Goal: Task Accomplishment & Management: Manage account settings

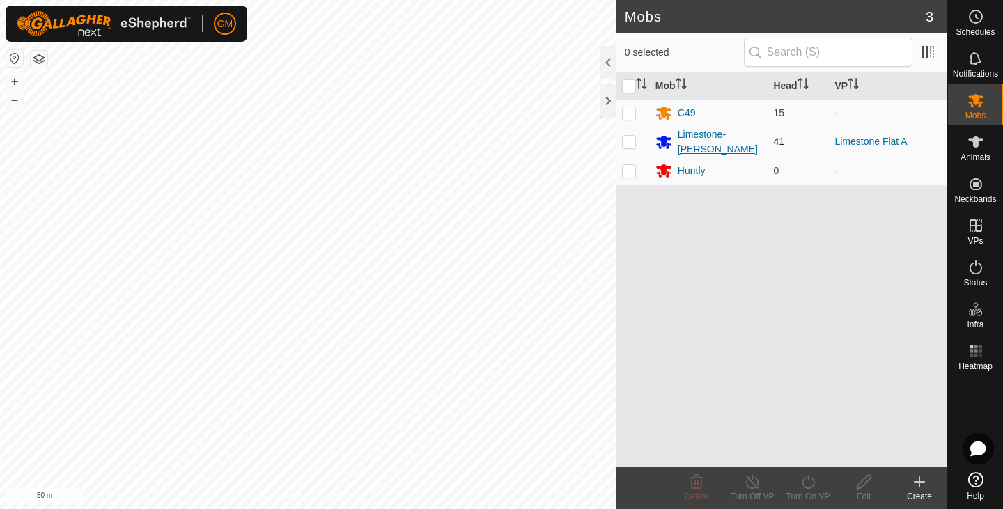
click at [714, 141] on div "Limestone-[PERSON_NAME]" at bounding box center [720, 142] width 85 height 29
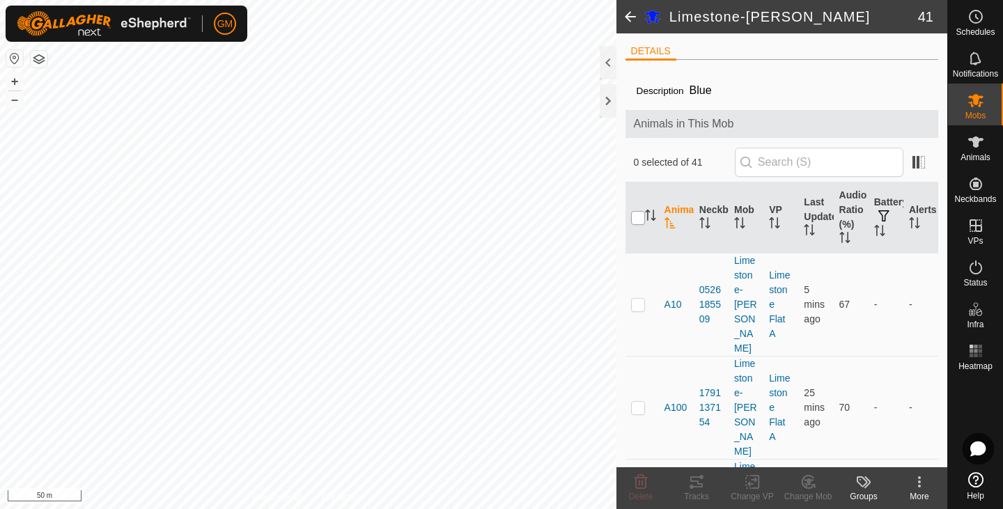
click at [642, 219] on input "checkbox" at bounding box center [638, 218] width 14 height 14
checkbox input "true"
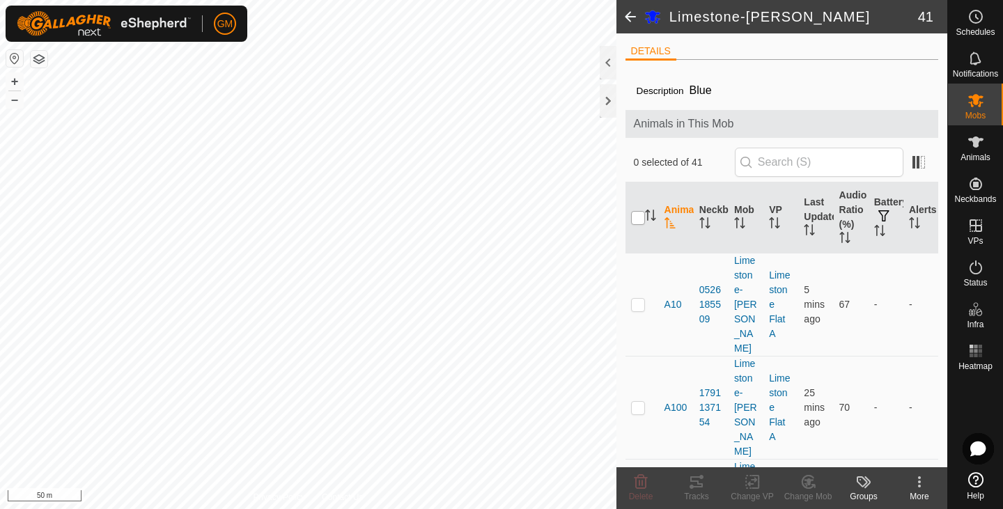
checkbox input "true"
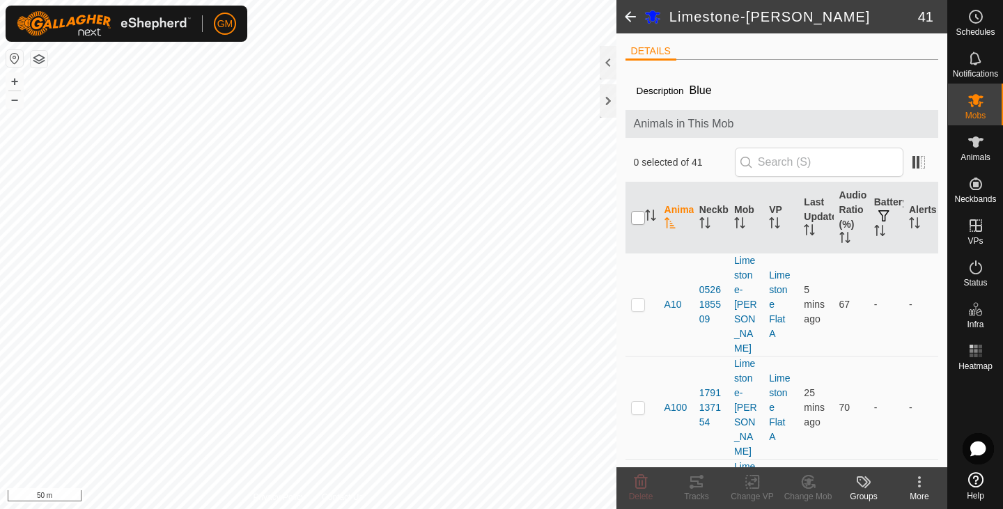
checkbox input "true"
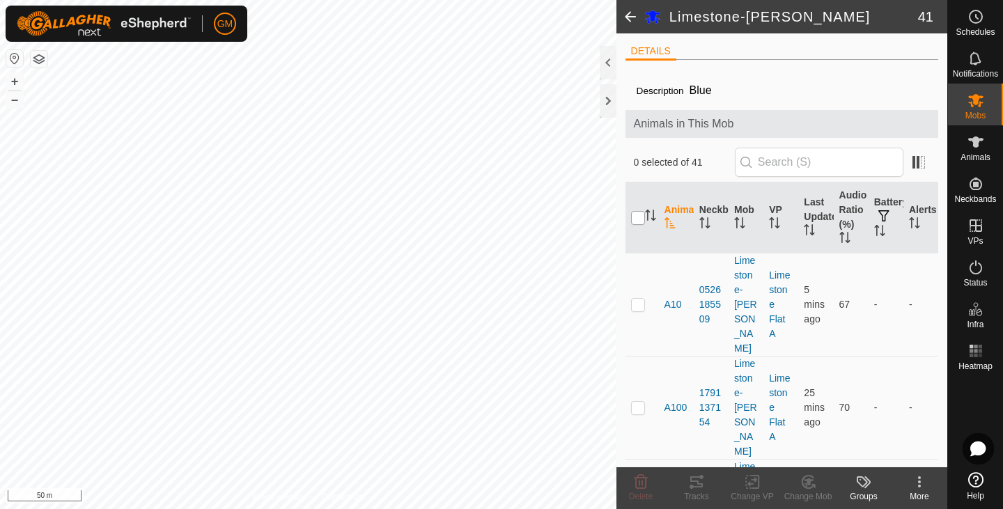
checkbox input "true"
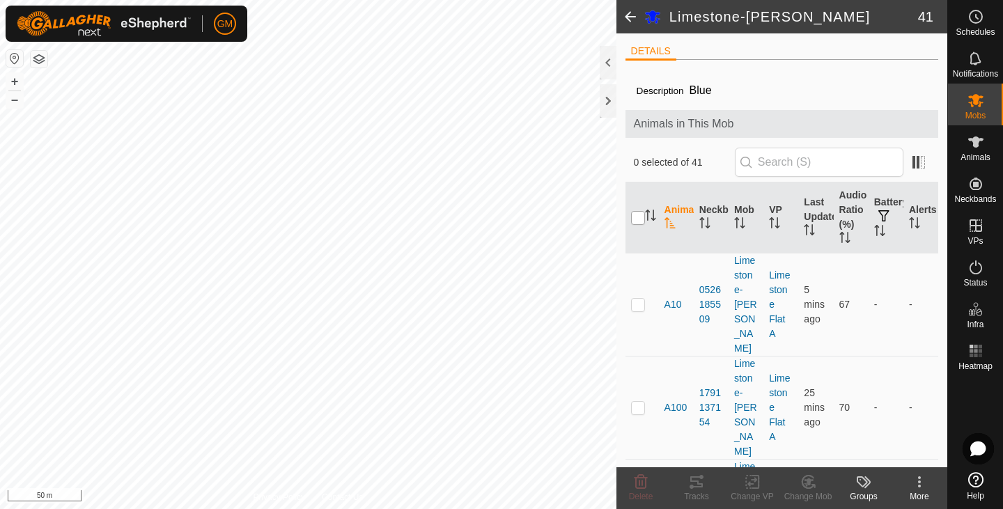
checkbox input "true"
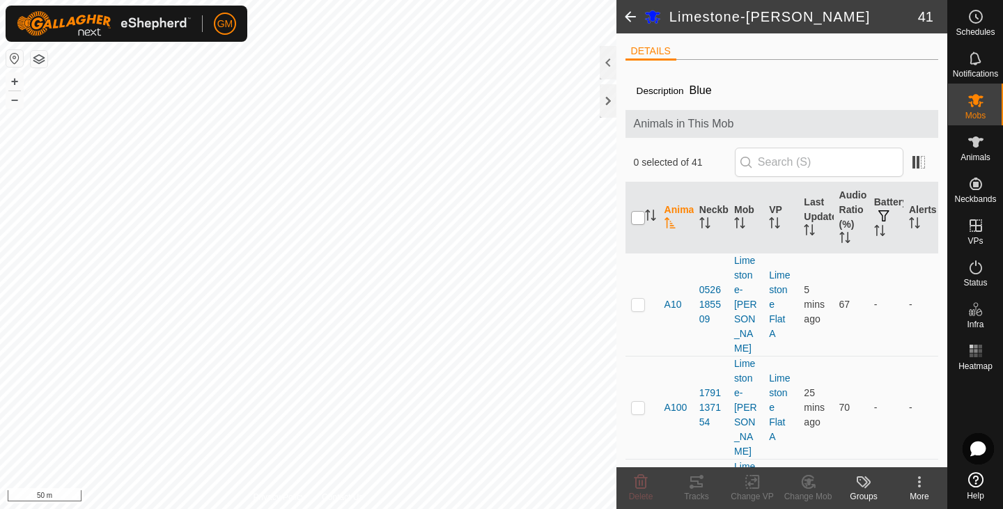
checkbox input "true"
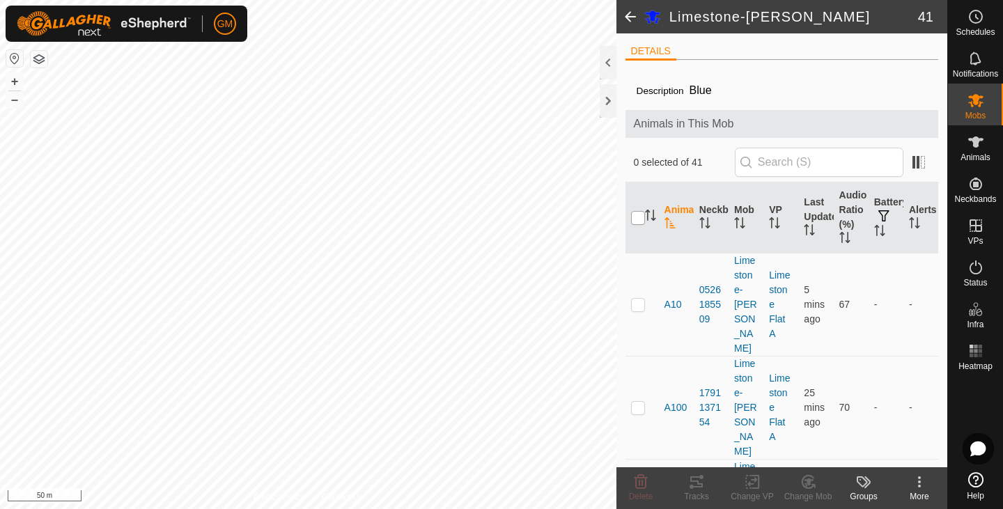
checkbox input "true"
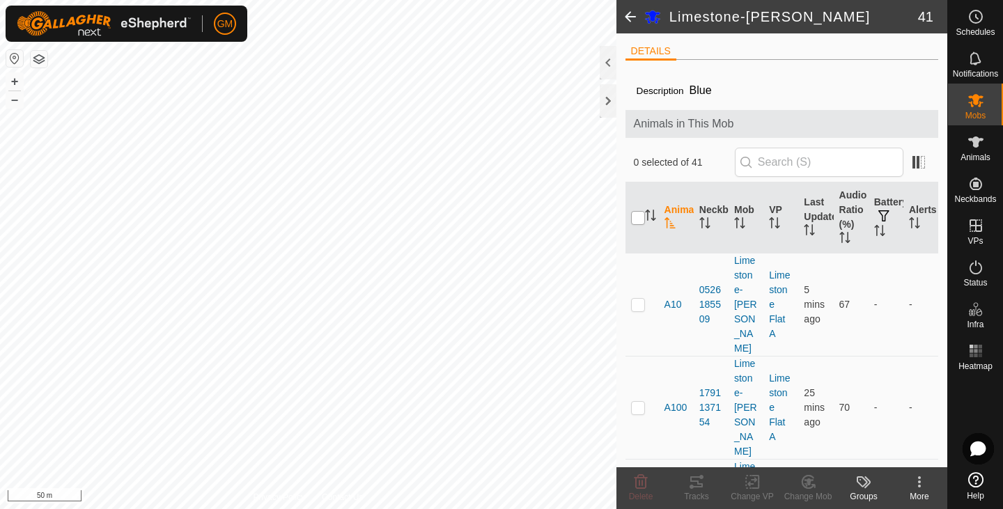
checkbox input "true"
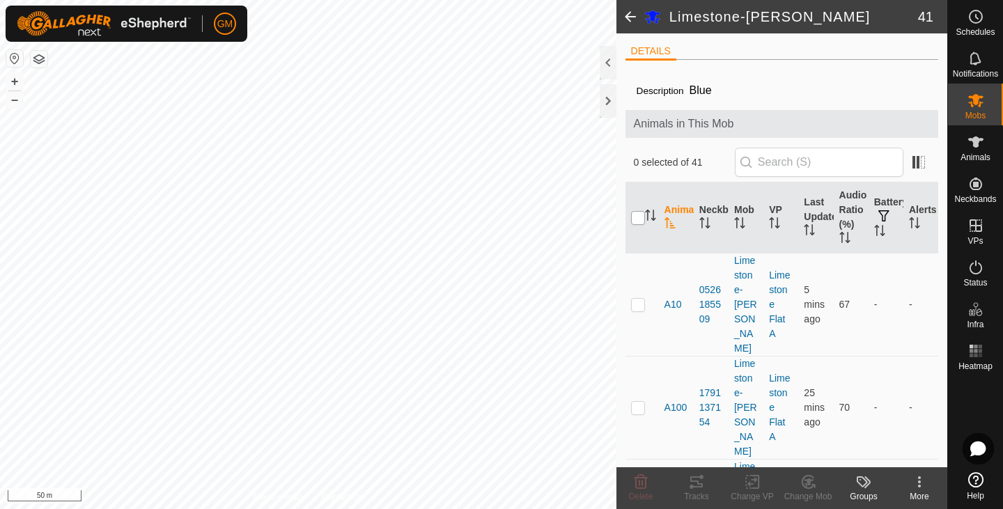
checkbox input "true"
click at [642, 219] on input "checkbox" at bounding box center [638, 218] width 14 height 14
checkbox input "false"
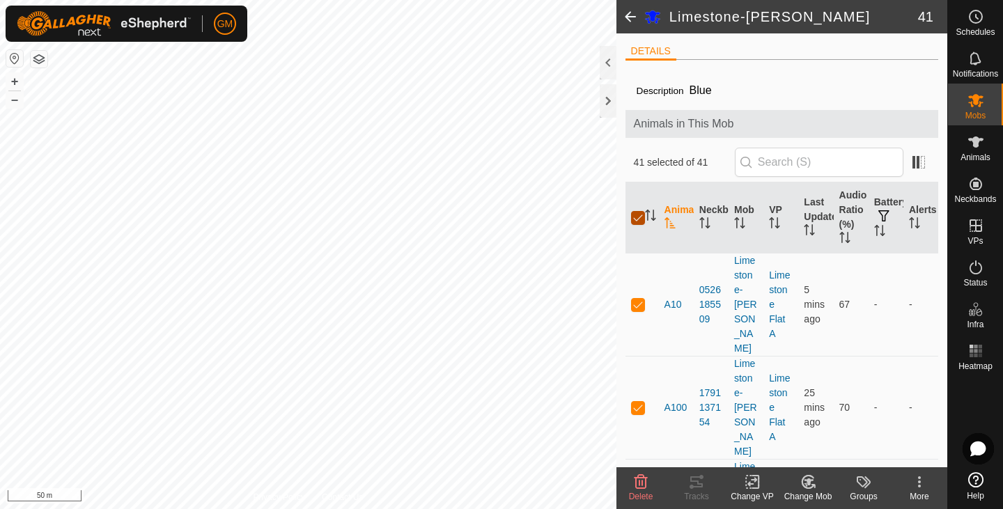
checkbox input "false"
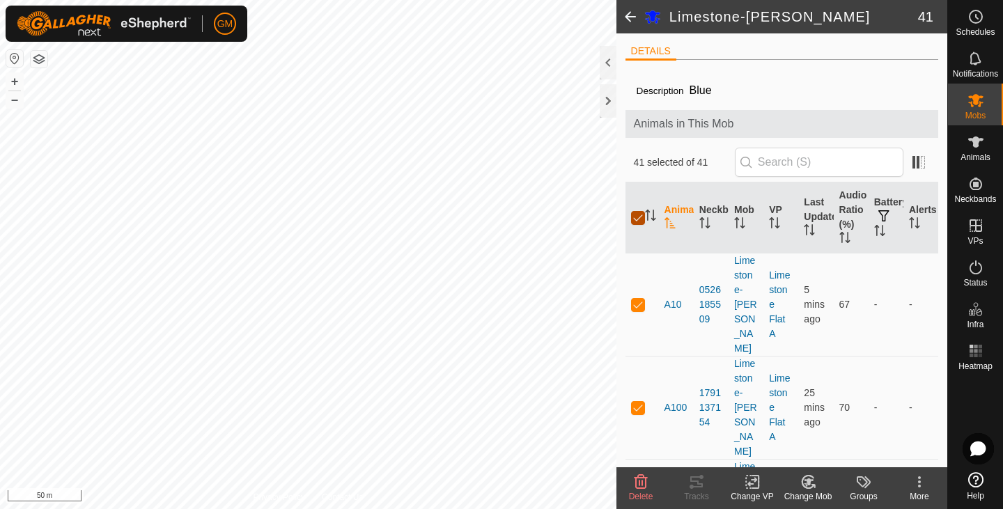
checkbox input "false"
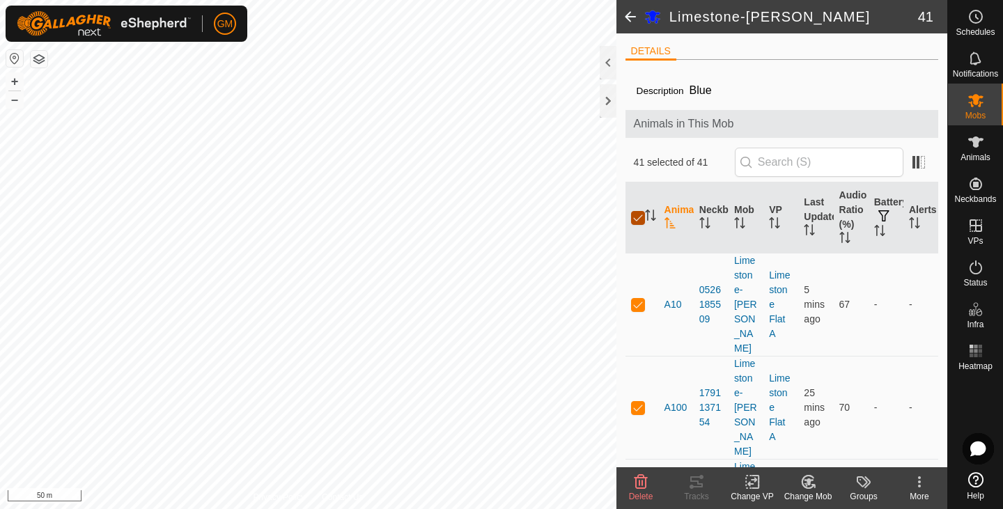
checkbox input "false"
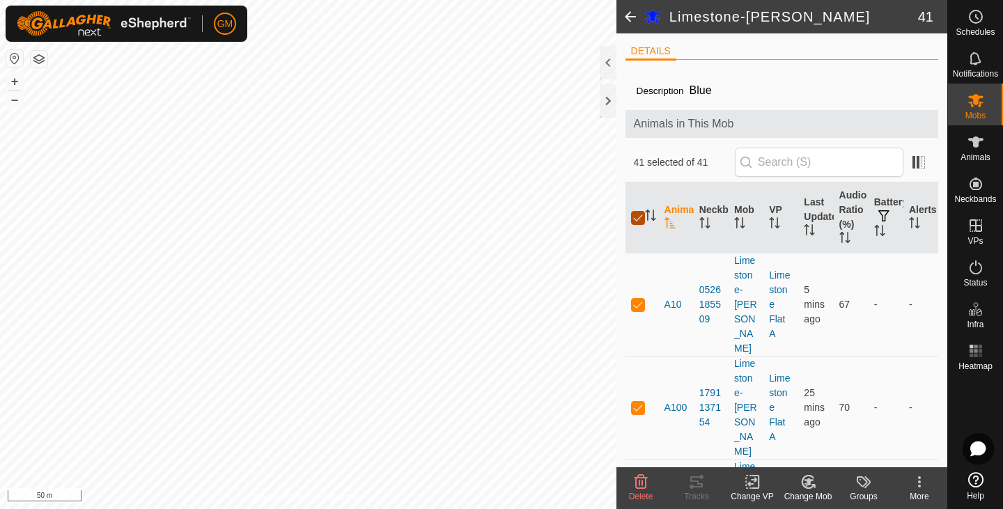
checkbox input "false"
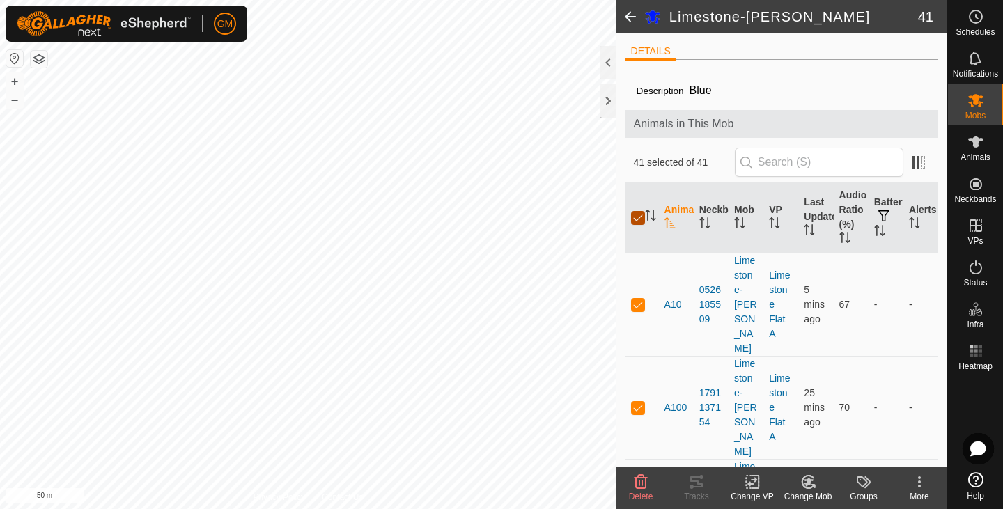
checkbox input "false"
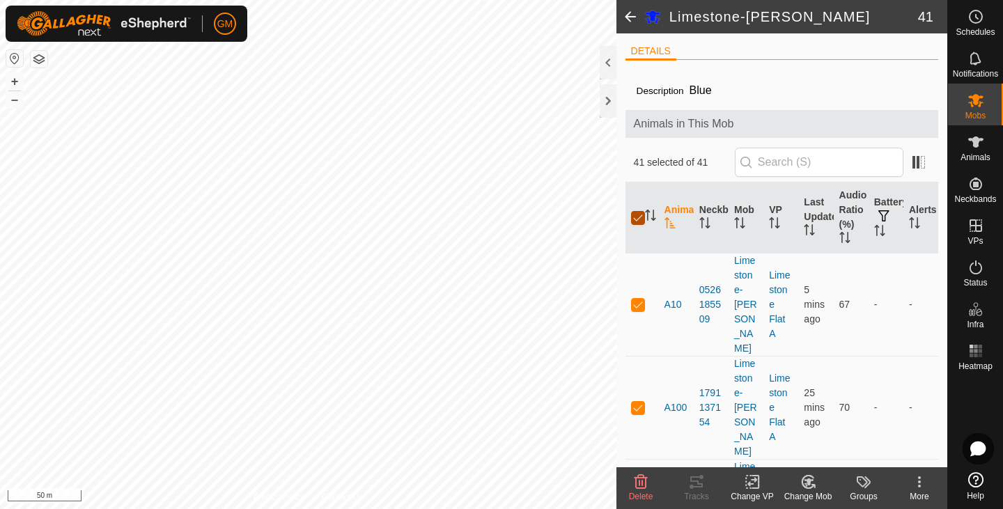
checkbox input "false"
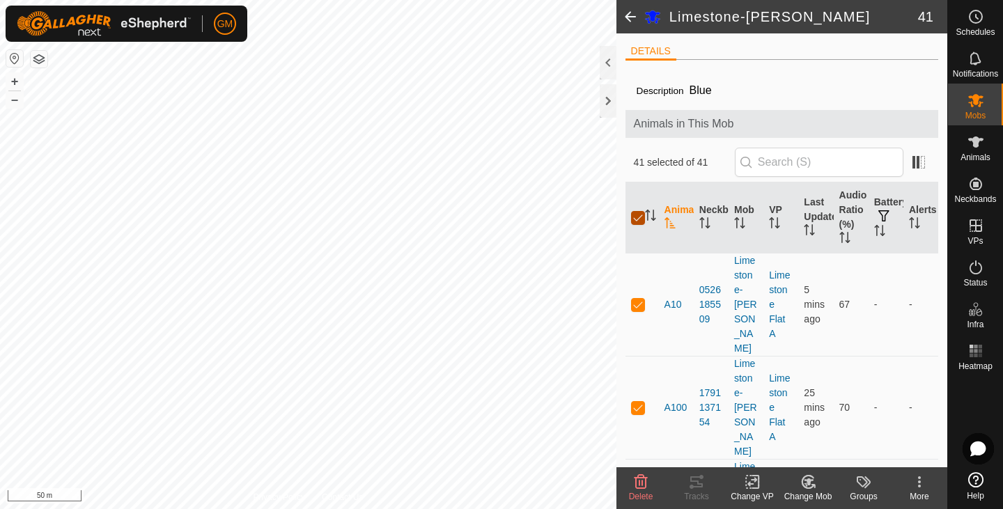
checkbox input "false"
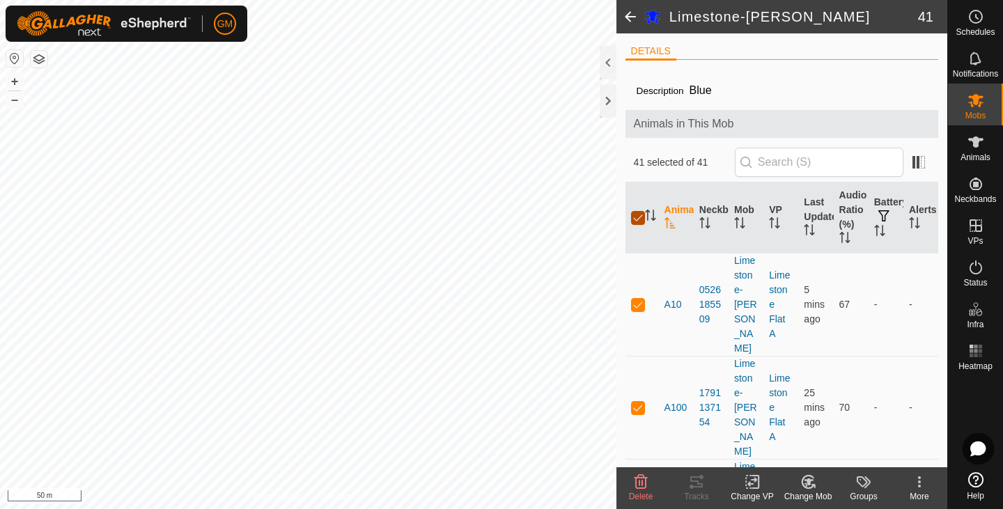
checkbox input "false"
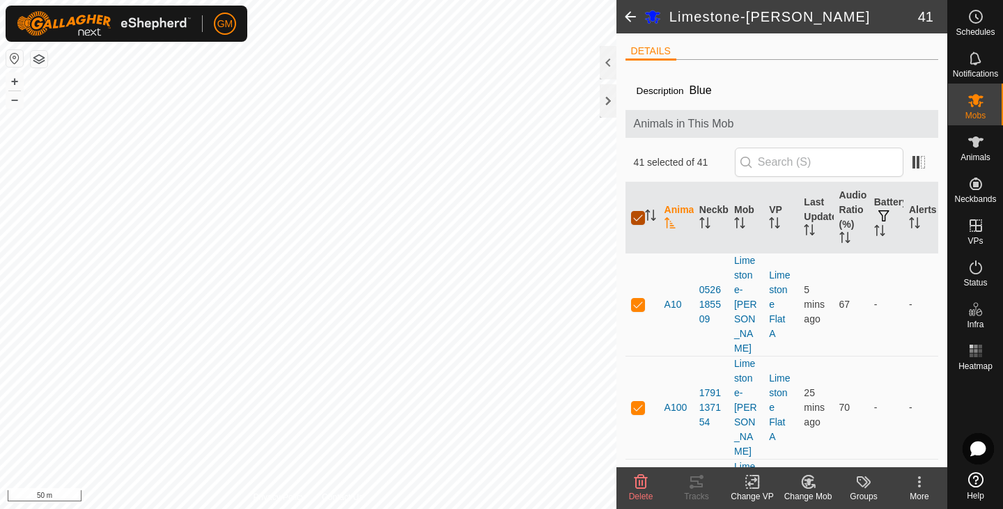
checkbox input "false"
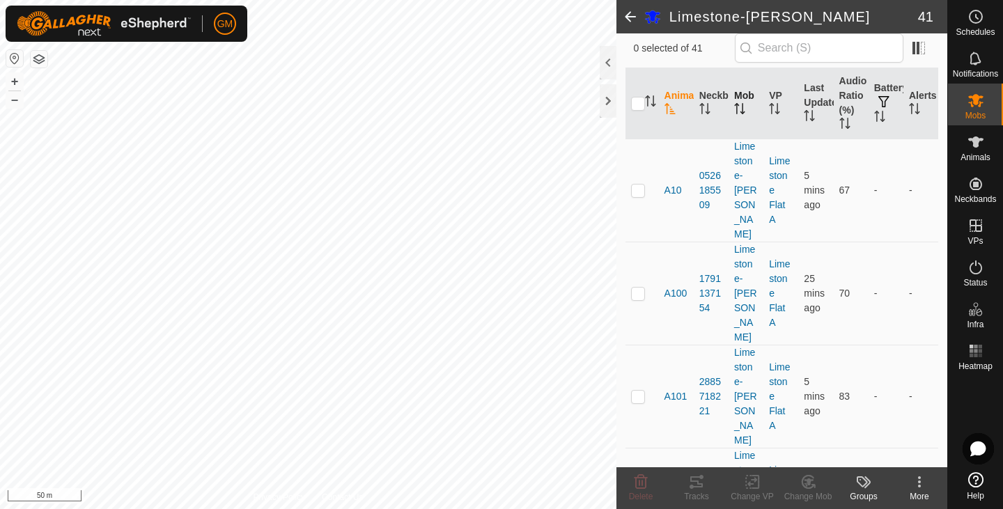
scroll to position [116, 0]
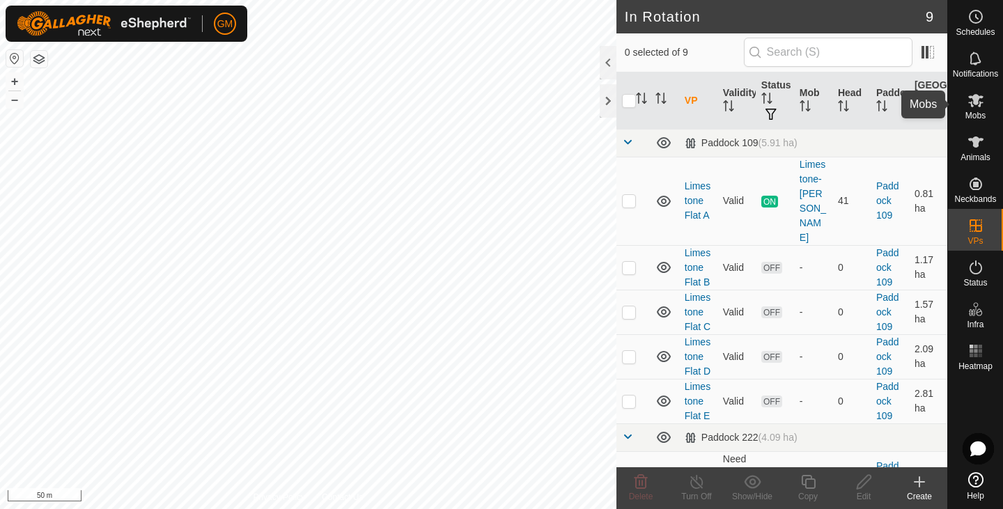
click at [982, 98] on icon at bounding box center [976, 100] width 15 height 13
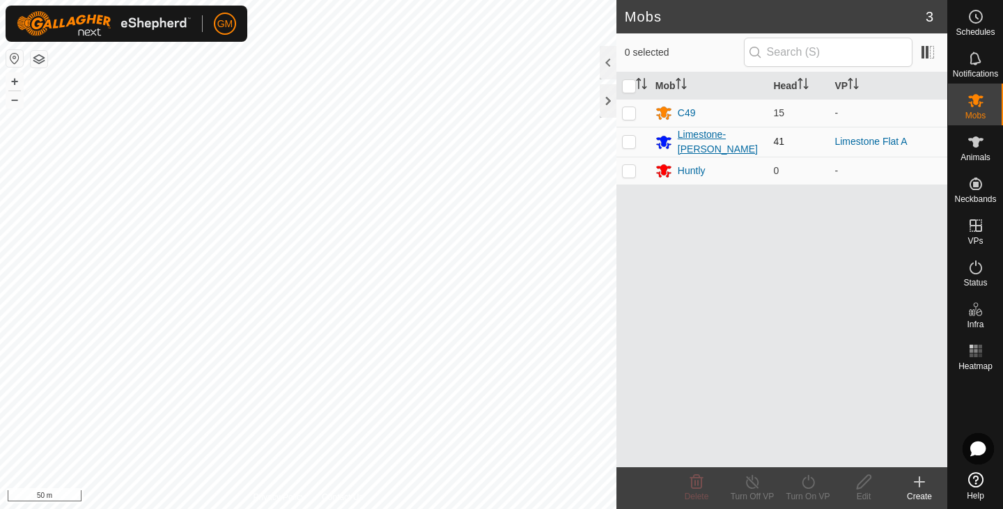
click at [696, 139] on div "Limestone-[PERSON_NAME]" at bounding box center [720, 142] width 85 height 29
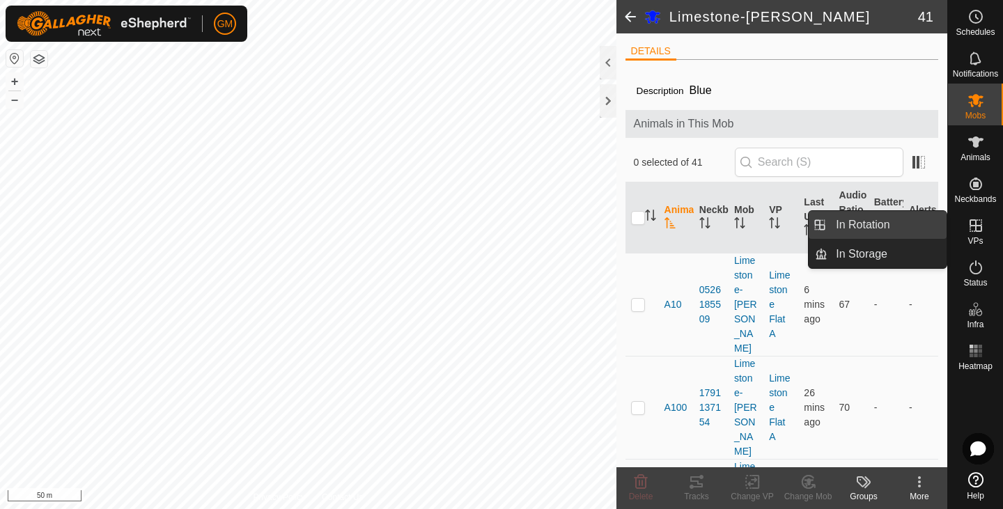
click at [859, 227] on link "In Rotation" at bounding box center [887, 225] width 119 height 28
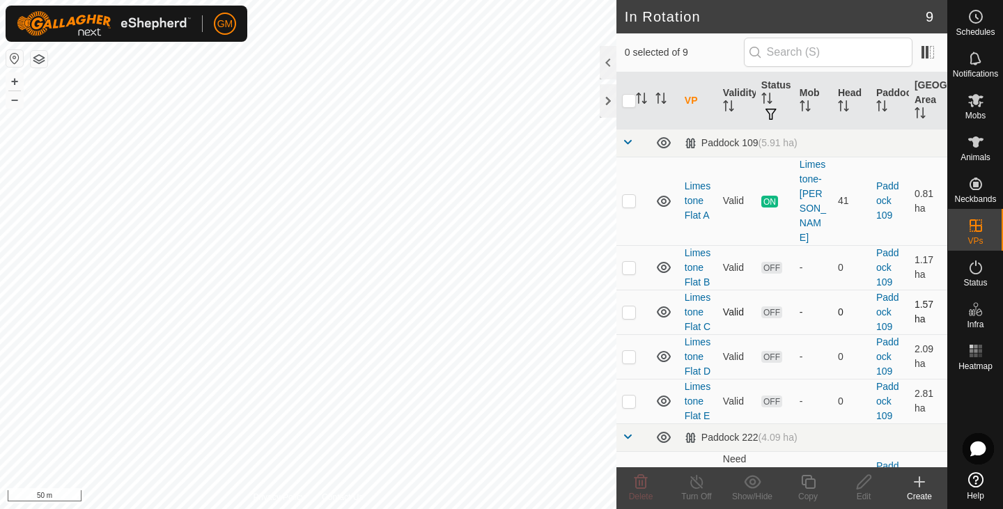
checkbox input "true"
click at [694, 481] on icon at bounding box center [696, 482] width 17 height 17
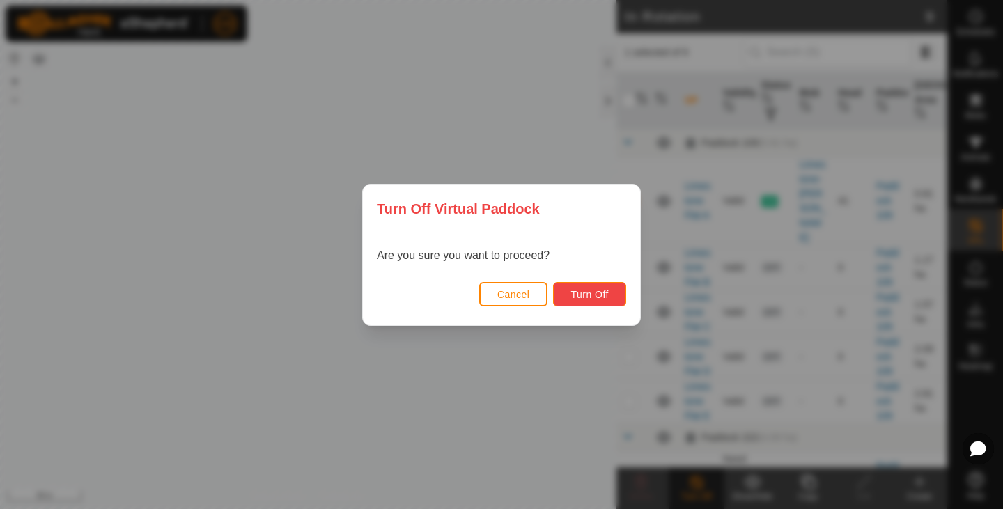
click at [587, 291] on span "Turn Off" at bounding box center [590, 294] width 38 height 11
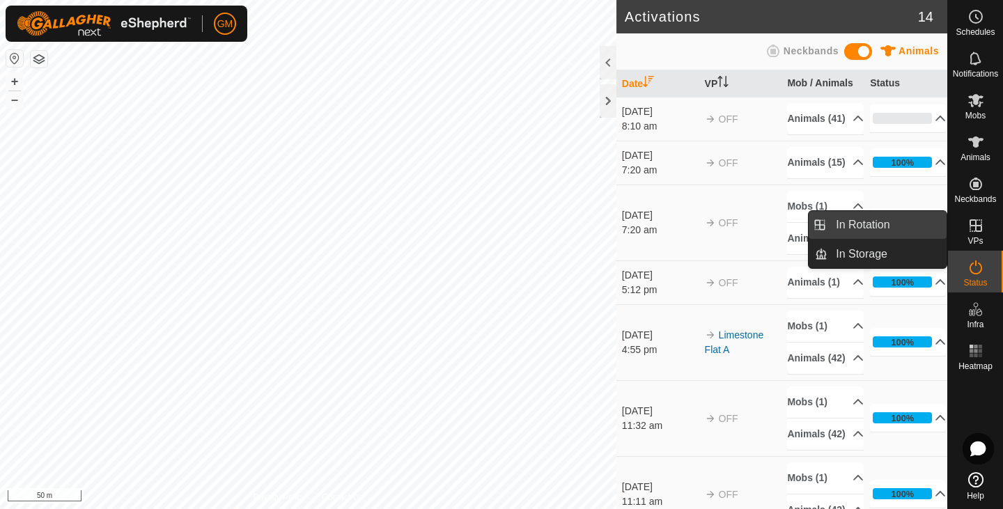
click at [882, 226] on link "In Rotation" at bounding box center [887, 225] width 119 height 28
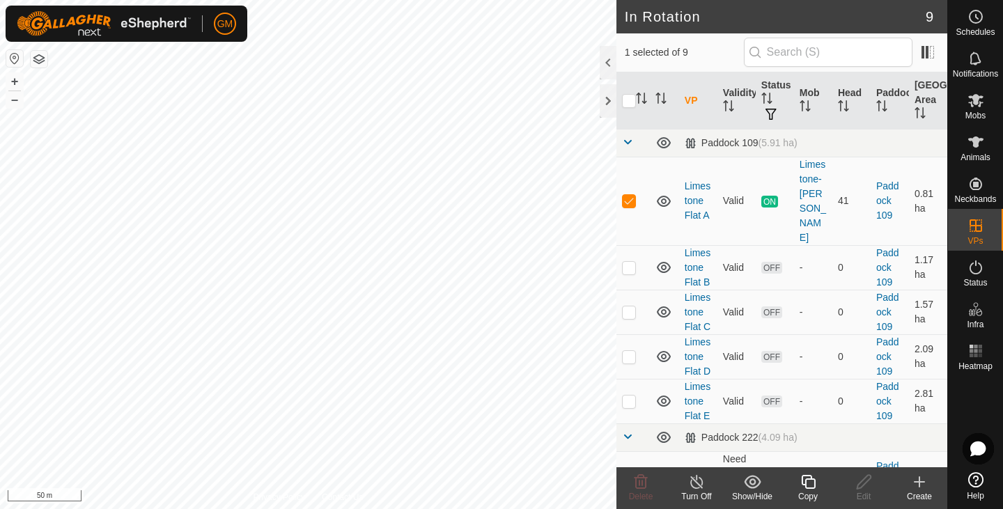
click at [699, 486] on line at bounding box center [696, 482] width 11 height 11
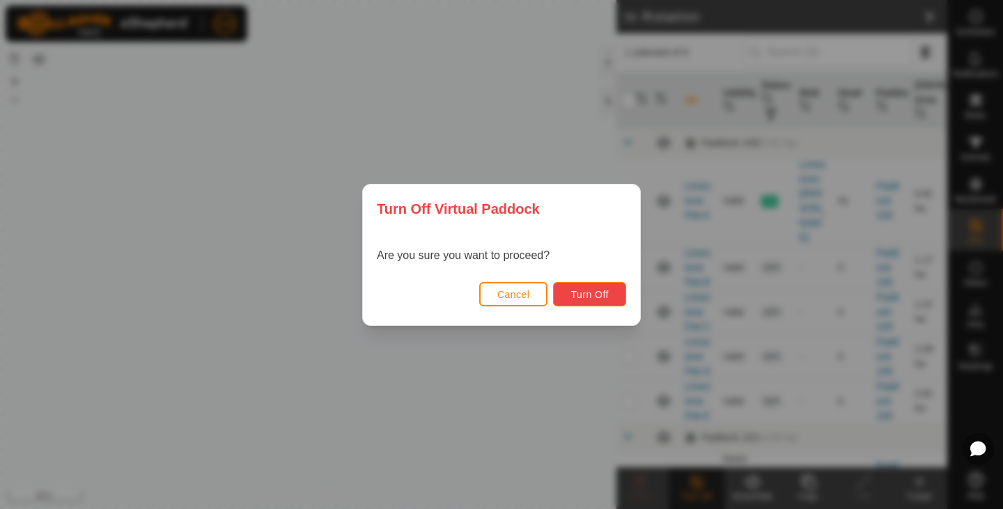
click at [586, 294] on span "Turn Off" at bounding box center [590, 294] width 38 height 11
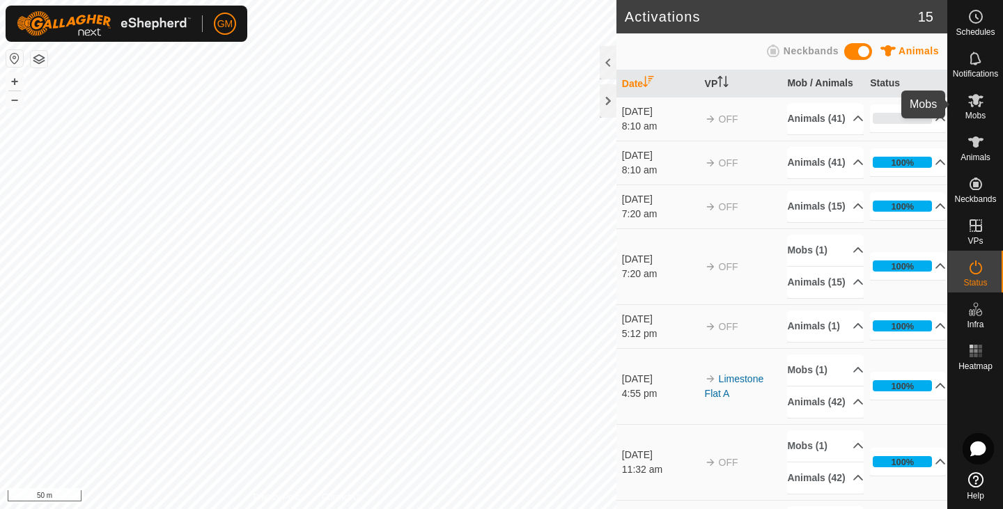
click at [978, 106] on icon at bounding box center [976, 100] width 17 height 17
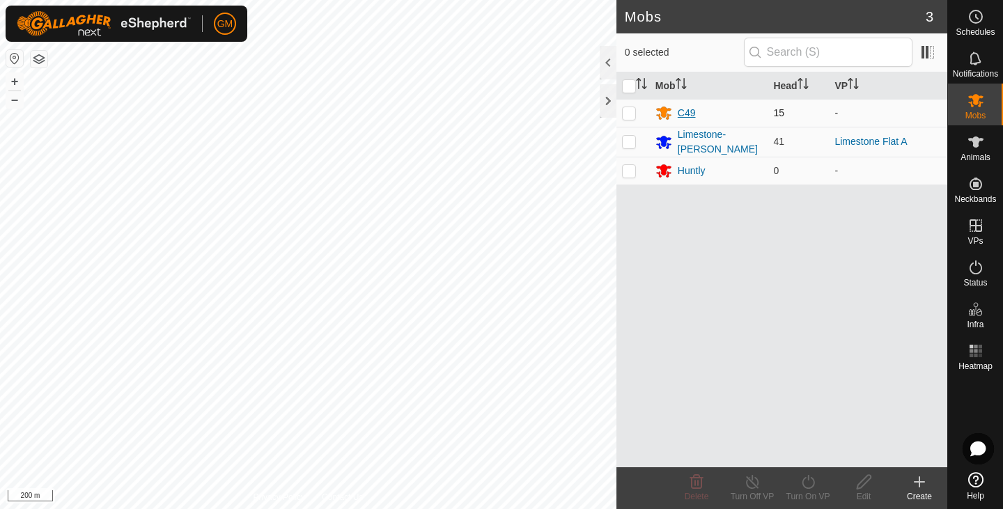
click at [688, 111] on div "C49" at bounding box center [687, 113] width 18 height 15
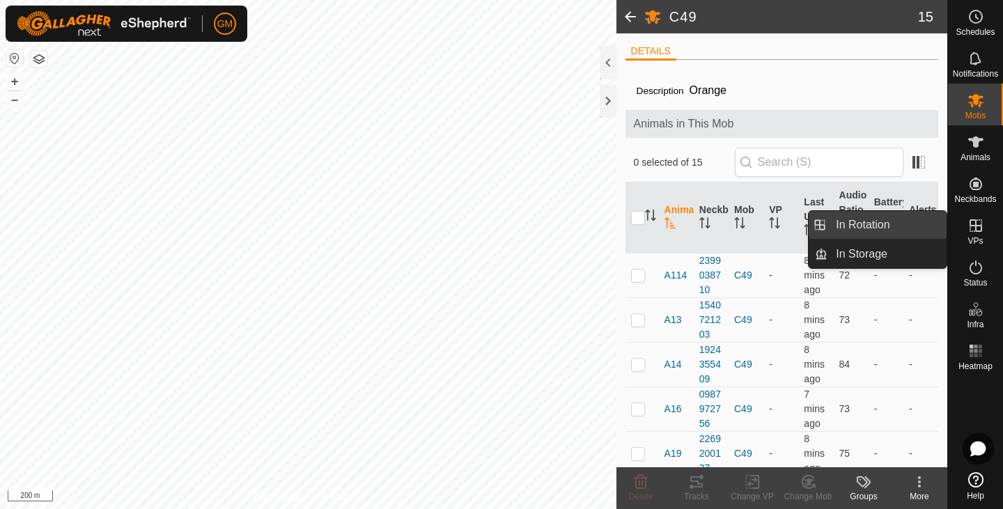
click at [867, 225] on link "In Rotation" at bounding box center [887, 225] width 119 height 28
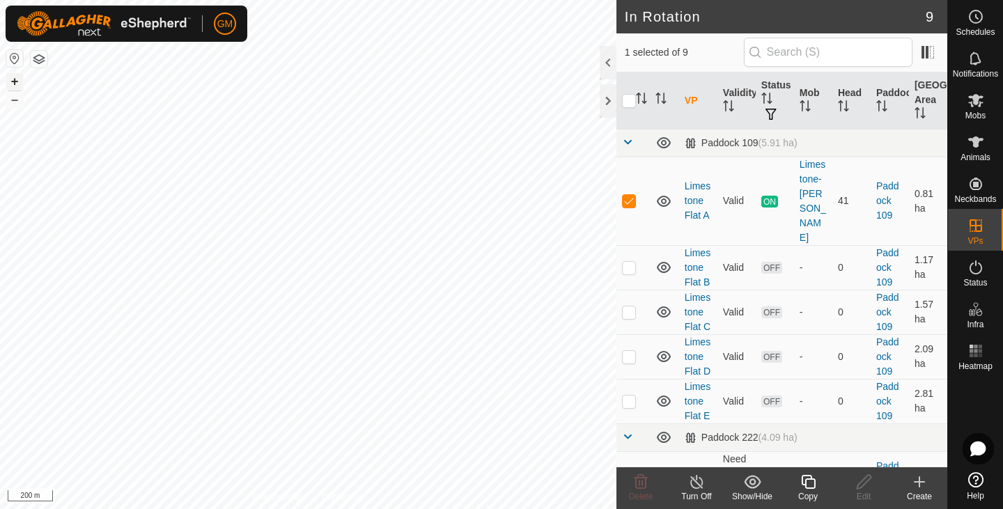
click at [10, 76] on button "+" at bounding box center [14, 81] width 17 height 17
click at [15, 82] on button "+" at bounding box center [14, 81] width 17 height 17
checkbox input "false"
checkbox input "true"
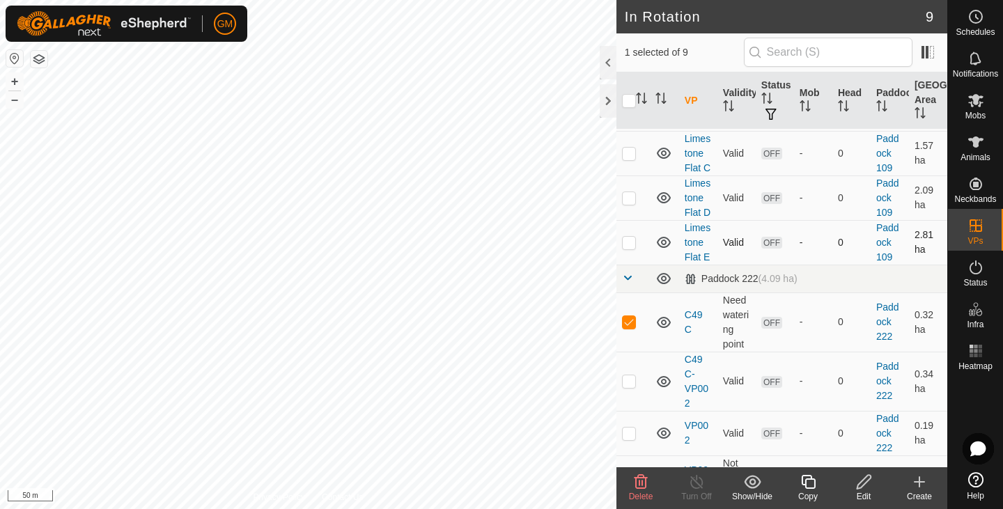
scroll to position [222, 0]
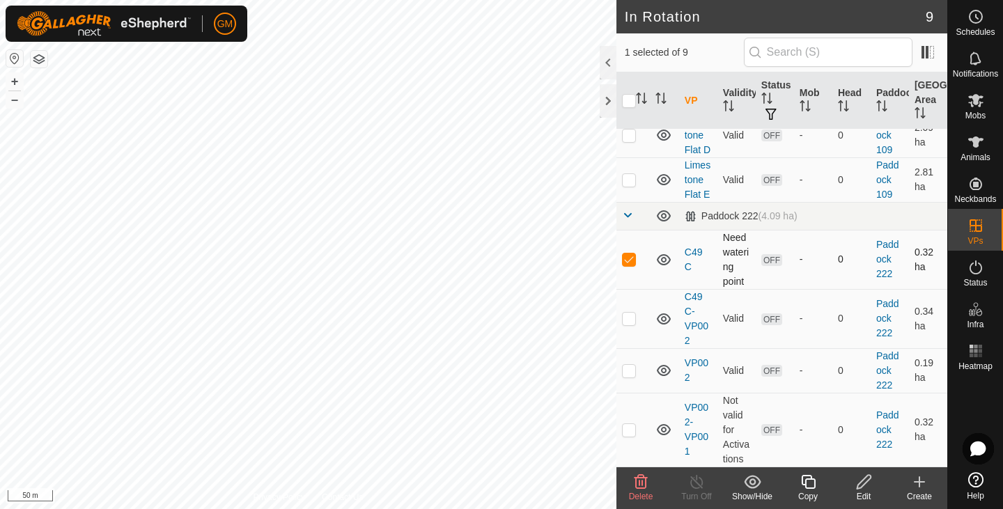
click at [702, 245] on td "C49 C" at bounding box center [698, 259] width 38 height 59
click at [971, 103] on icon at bounding box center [976, 100] width 15 height 13
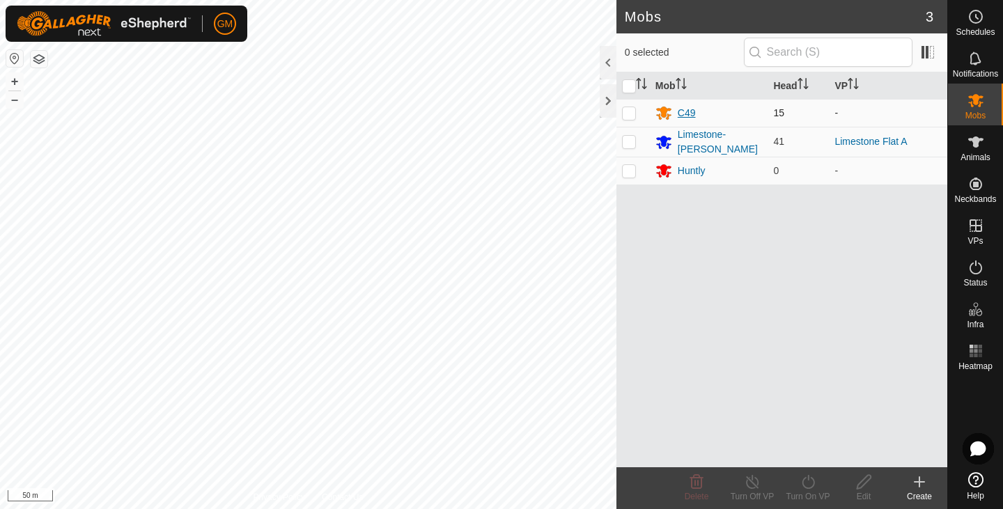
click at [727, 107] on div "C49" at bounding box center [709, 113] width 107 height 17
